Goal: Check status: Check status

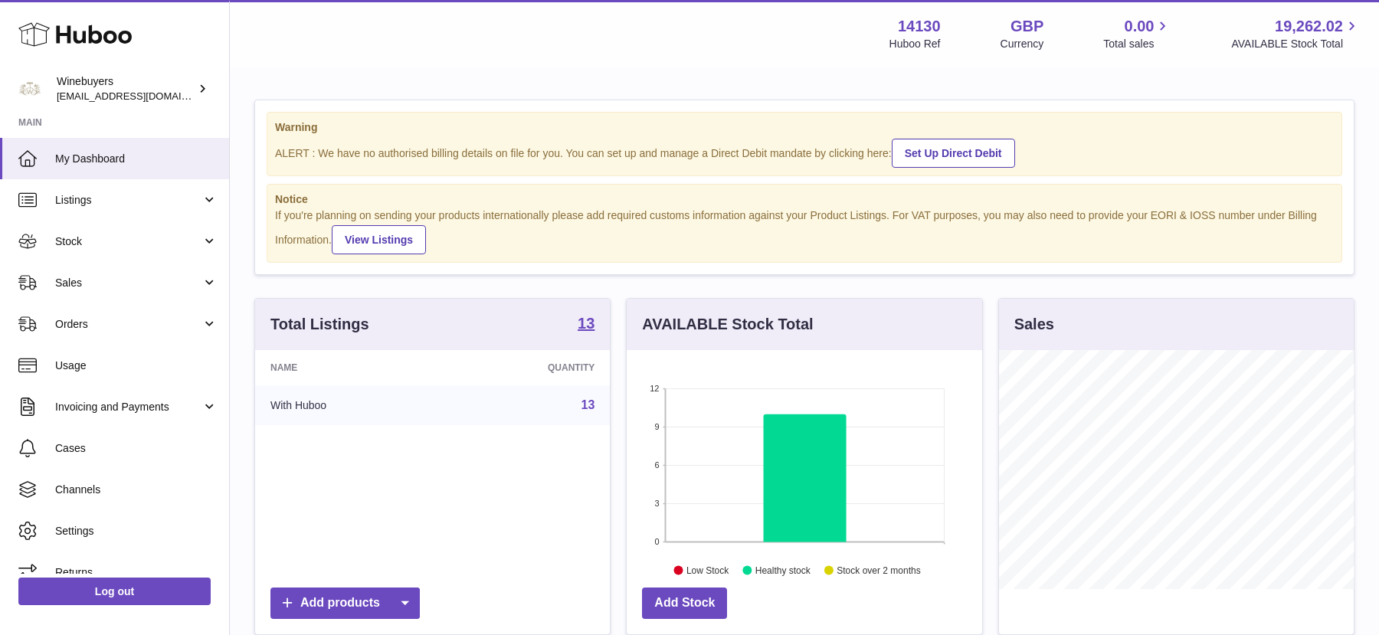
scroll to position [238, 355]
click at [117, 328] on span "Orders" at bounding box center [128, 324] width 146 height 15
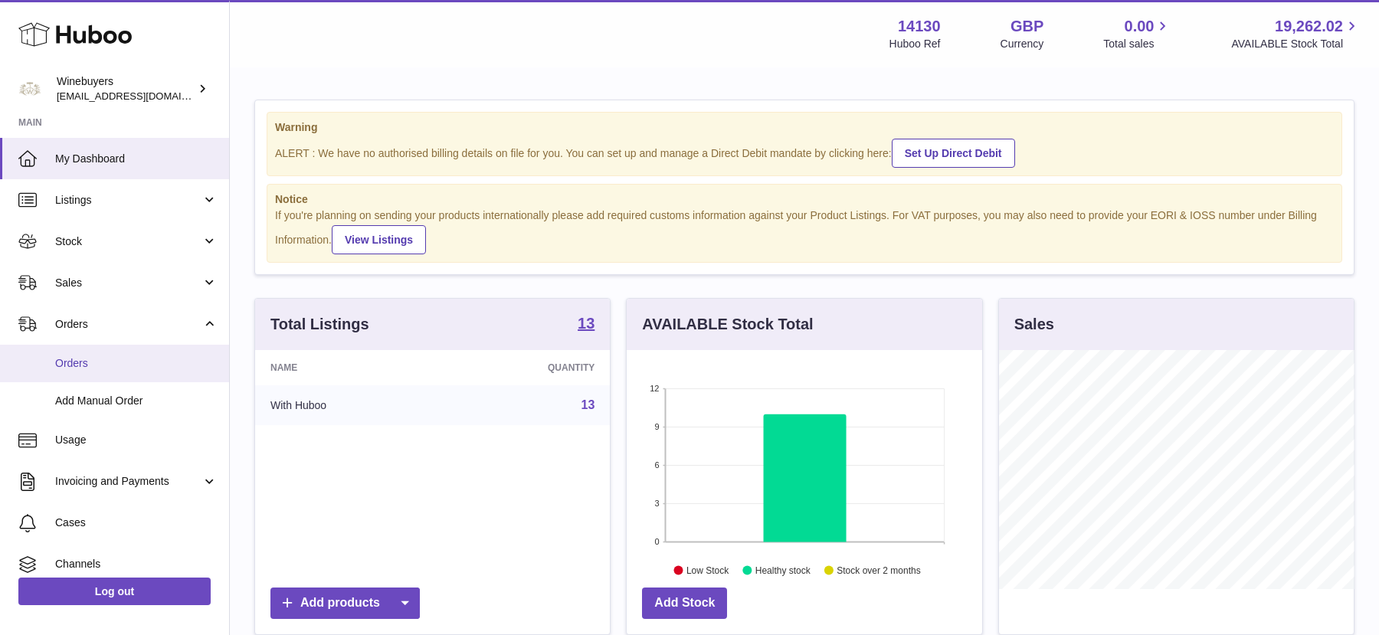
click at [118, 356] on span "Orders" at bounding box center [136, 363] width 162 height 15
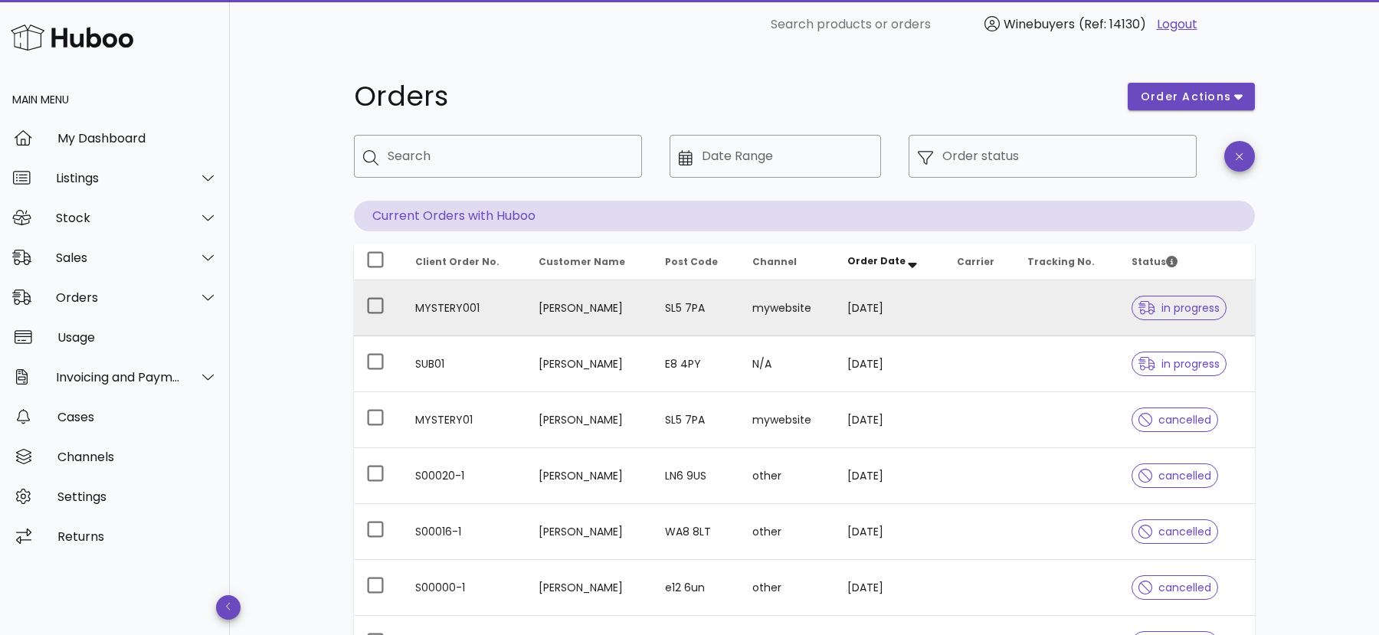
click at [601, 319] on td "Stewart Grant" at bounding box center [589, 308] width 126 height 56
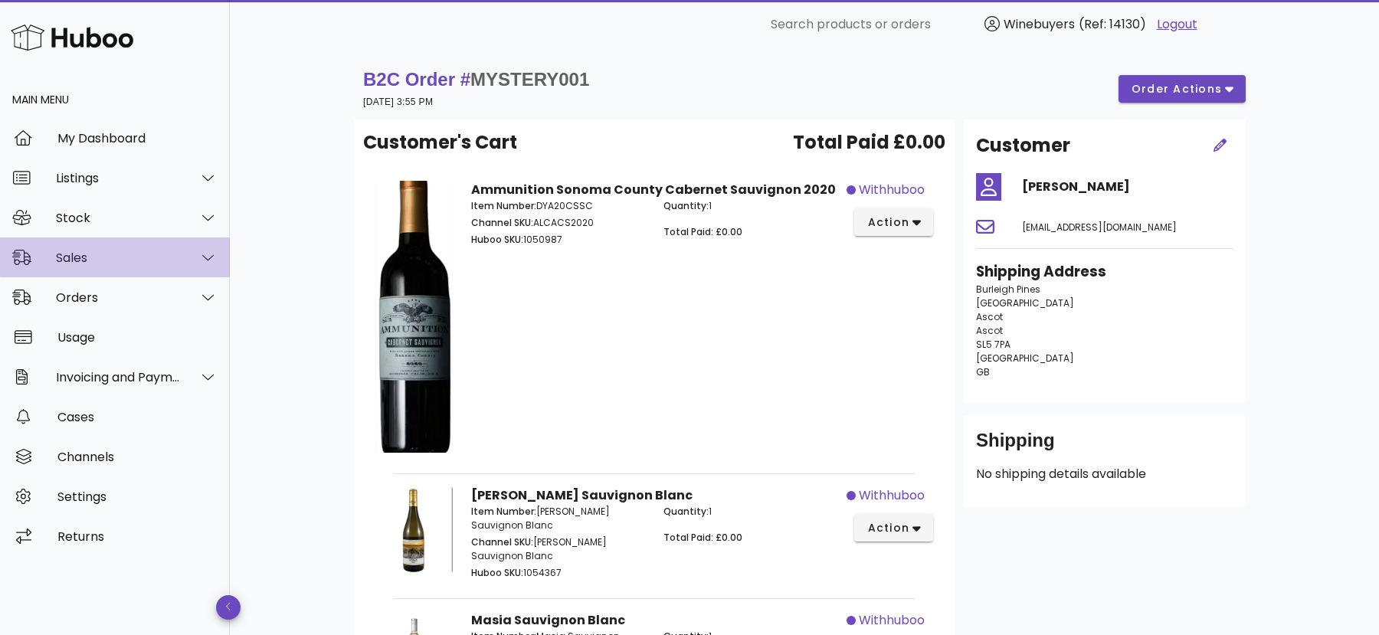
click at [101, 259] on div "Sales" at bounding box center [118, 258] width 125 height 15
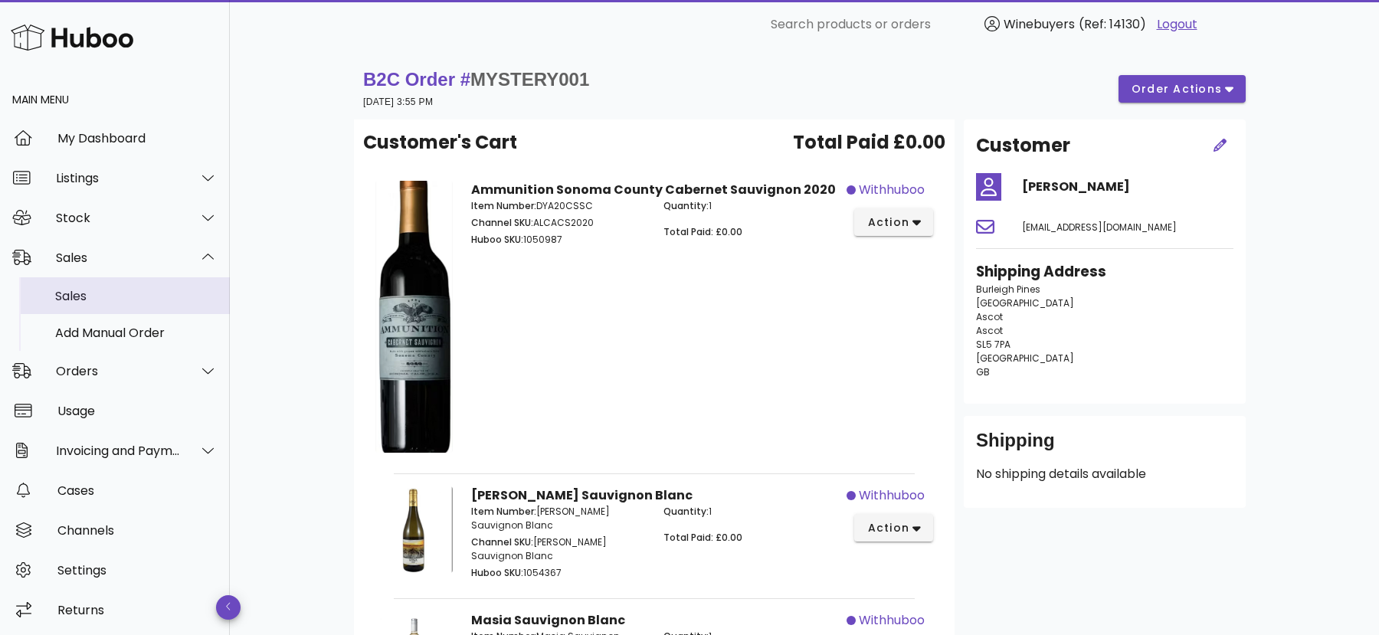
click at [106, 297] on div "Sales" at bounding box center [136, 296] width 162 height 15
